Goal: Book appointment/travel/reservation

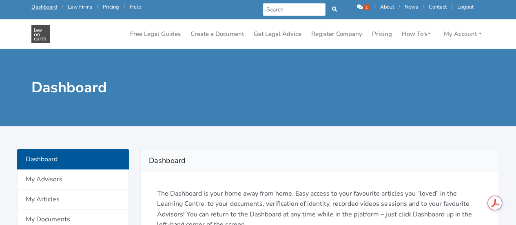
click at [357, 5] on icon at bounding box center [360, 6] width 6 height 5
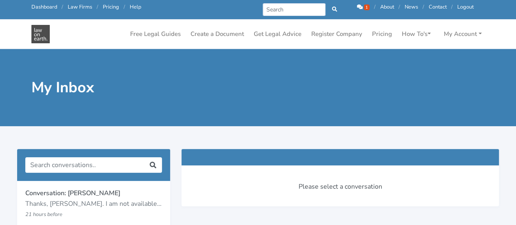
click at [98, 205] on p "Thanks, [PERSON_NAME]. I am not available [DATE], but try to provide you with a…" at bounding box center [93, 204] width 137 height 11
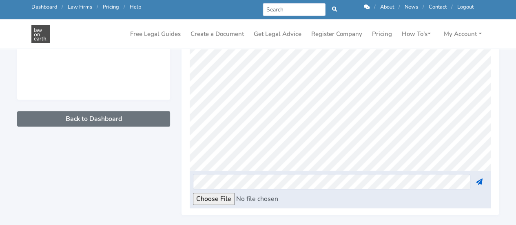
scroll to position [53, 0]
click at [270, 38] on link "Get Legal Advice" at bounding box center [277, 34] width 54 height 16
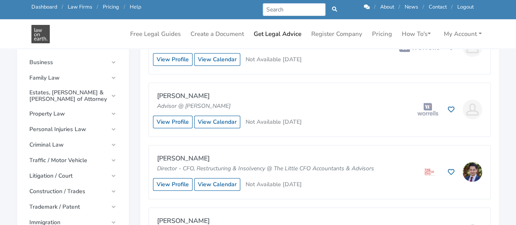
scroll to position [278, 0]
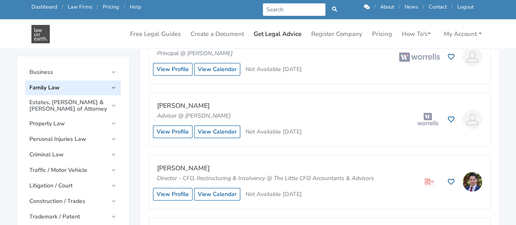
click at [63, 93] on link "Family Law" at bounding box center [72, 87] width 95 height 15
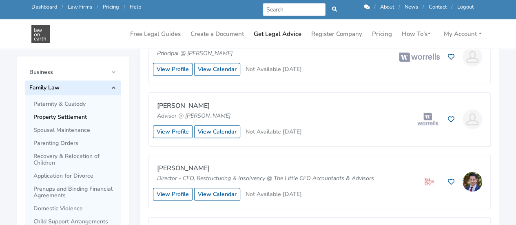
click at [56, 117] on span "Property Settlement" at bounding box center [74, 117] width 83 height 7
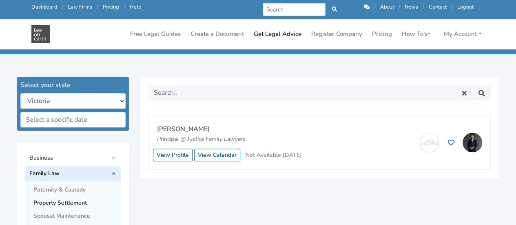
scroll to position [190, 0]
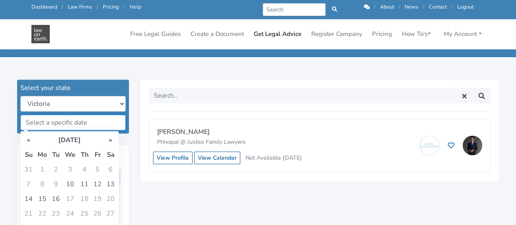
drag, startPoint x: 106, startPoint y: 127, endPoint x: 124, endPoint y: 102, distance: 31.2
click at [124, 102] on form "Select your state New South Wales Queensland South Australia Tasmania Victoria …" at bounding box center [73, 107] width 112 height 54
click at [124, 102] on select "New South Wales Queensland South Australia Tasmania Victoria Western Australia …" at bounding box center [72, 103] width 105 height 15
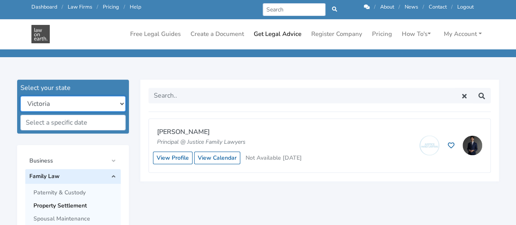
select select "all"
click at [20, 96] on select "New South Wales Queensland South Australia Tasmania Victoria Western Australia …" at bounding box center [72, 103] width 105 height 15
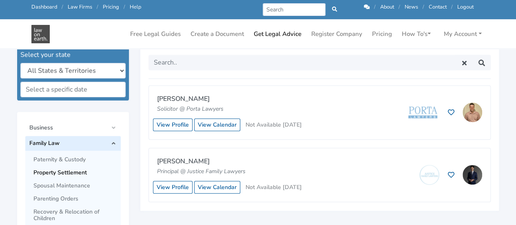
scroll to position [227, 0]
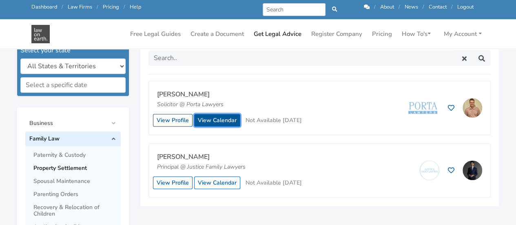
click at [223, 121] on link "View Calendar" at bounding box center [217, 120] width 46 height 13
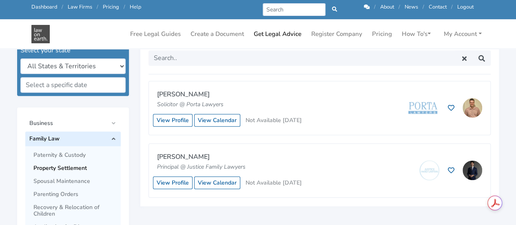
click at [99, 136] on span "Family Law" at bounding box center [68, 138] width 78 height 7
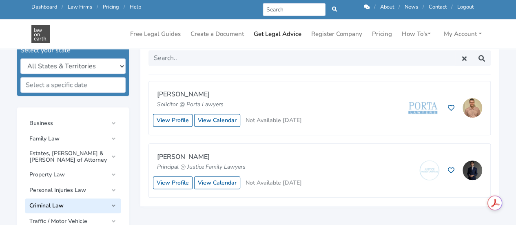
click at [71, 211] on link "Criminal Law" at bounding box center [72, 205] width 95 height 15
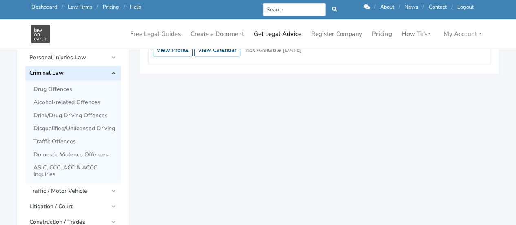
scroll to position [368, 0]
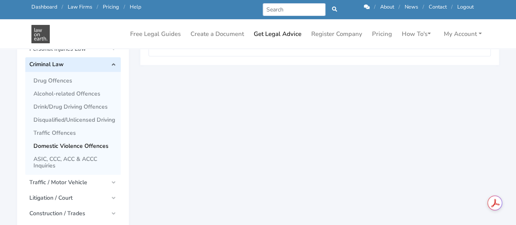
click at [74, 144] on span "Domestic Violence Offences" at bounding box center [74, 146] width 83 height 7
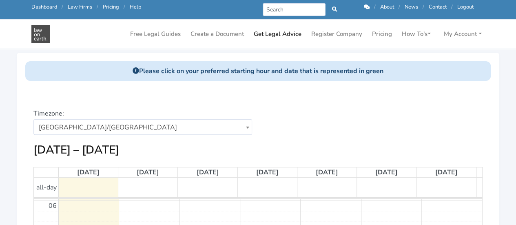
scroll to position [35, 0]
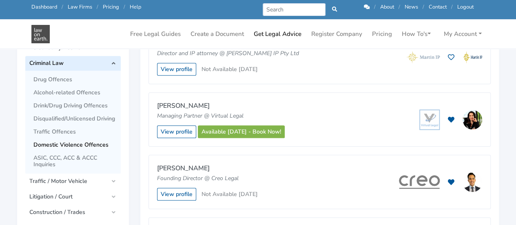
scroll to position [200, 0]
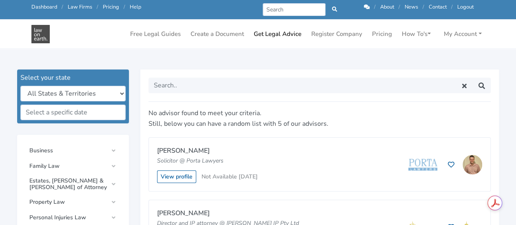
click at [367, 6] on icon at bounding box center [367, 6] width 6 height 5
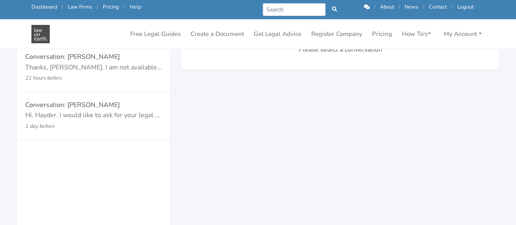
scroll to position [119, 0]
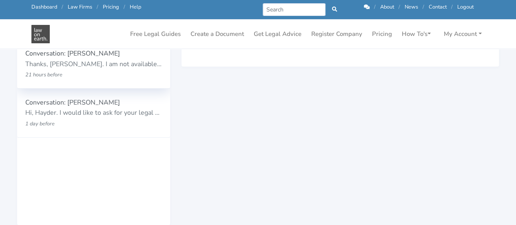
click at [83, 56] on p "Conversation: [PERSON_NAME]" at bounding box center [93, 54] width 137 height 11
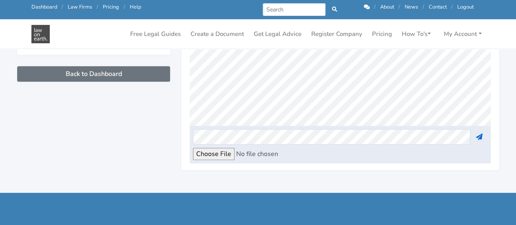
scroll to position [53, 0]
